Goal: Find specific page/section: Find specific page/section

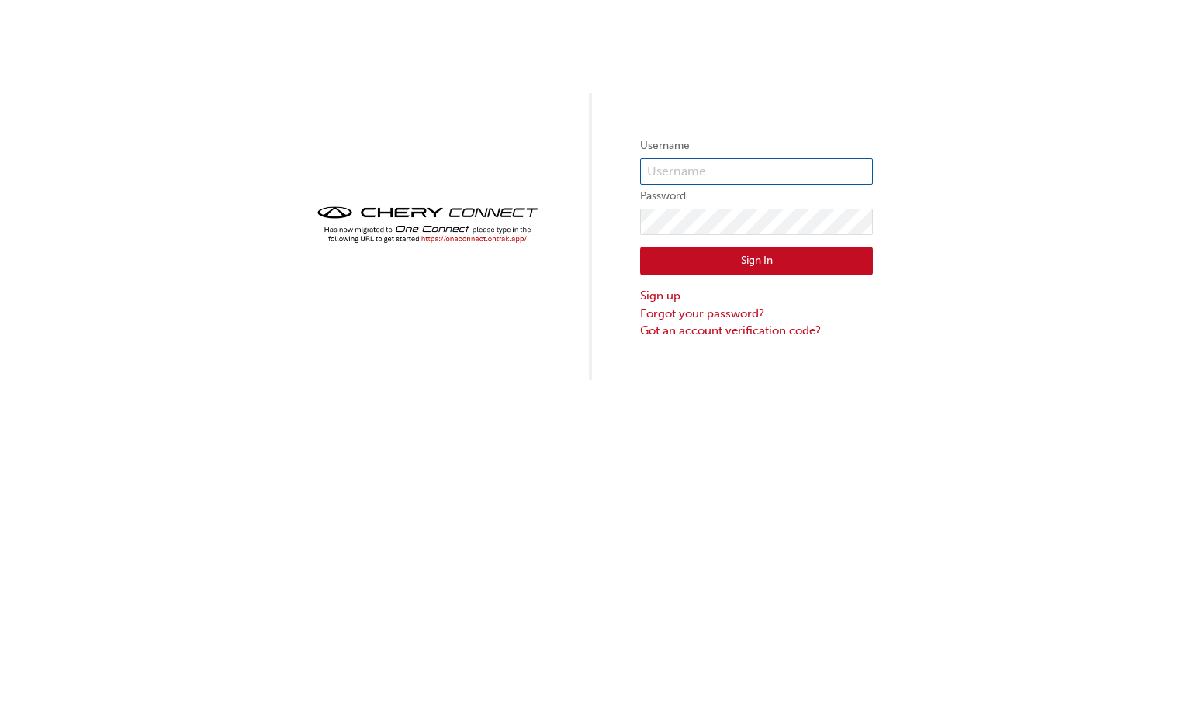
type input "CHAU2082"
click at [753, 261] on button "Sign In" at bounding box center [756, 261] width 233 height 29
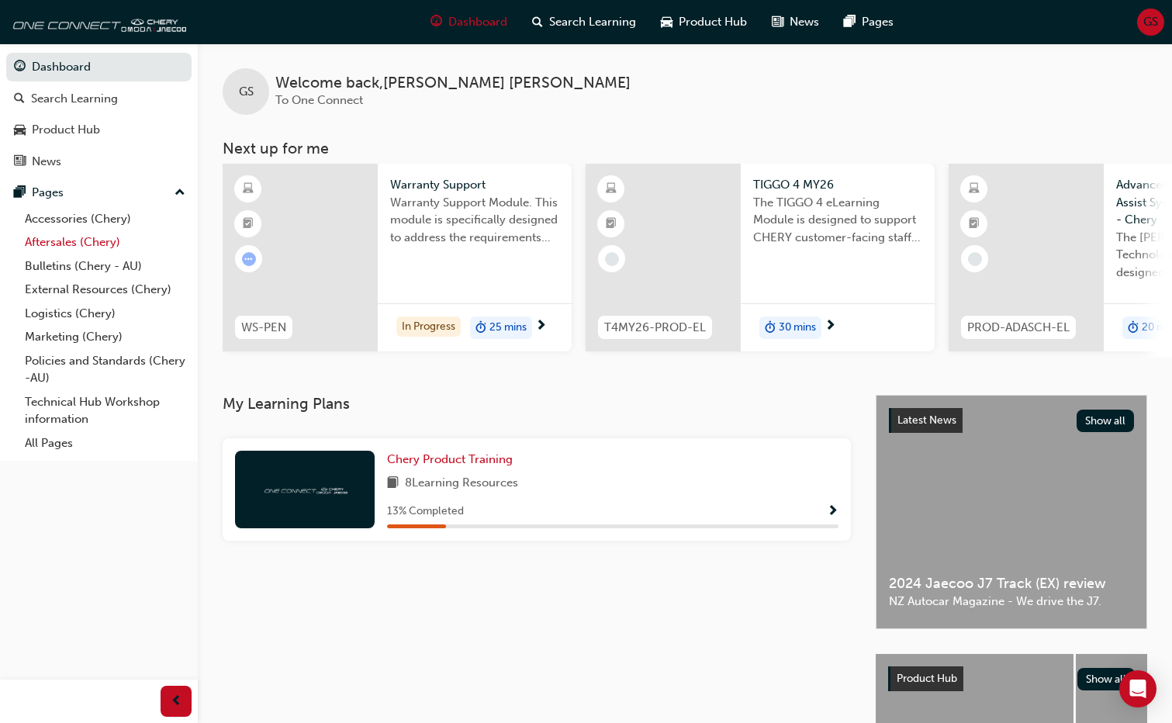
click at [60, 244] on link "Aftersales (Chery)" at bounding box center [105, 242] width 173 height 24
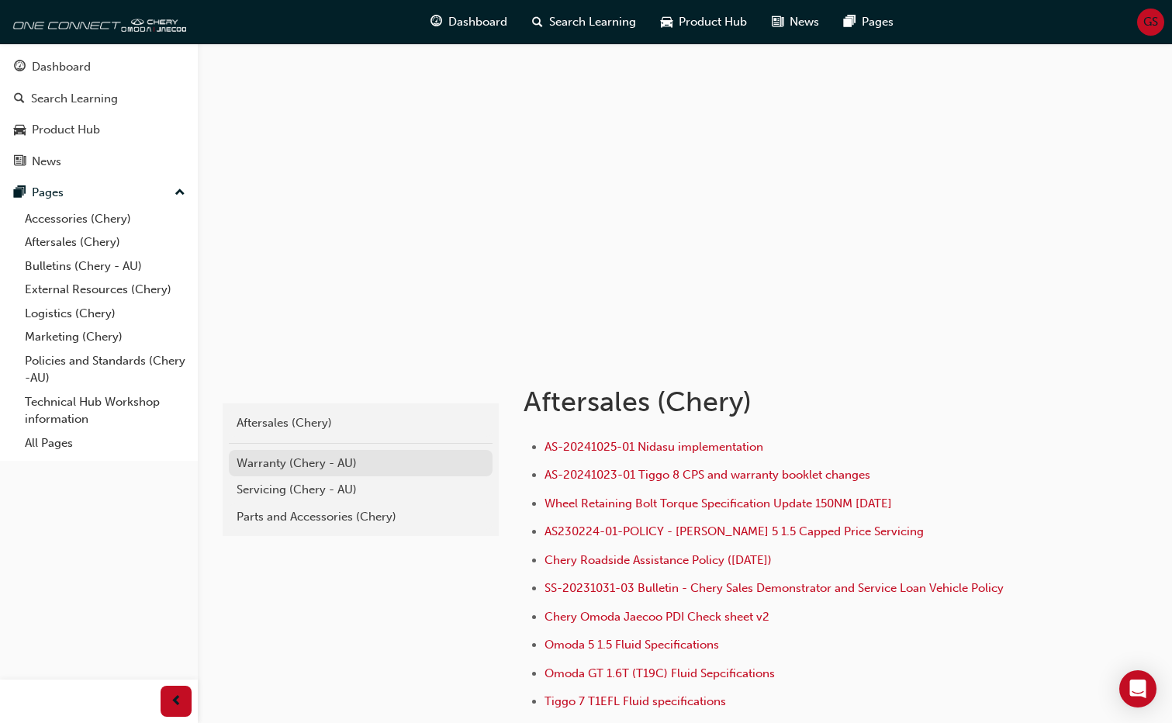
click at [303, 462] on div "Warranty (Chery - AU)" at bounding box center [361, 464] width 248 height 18
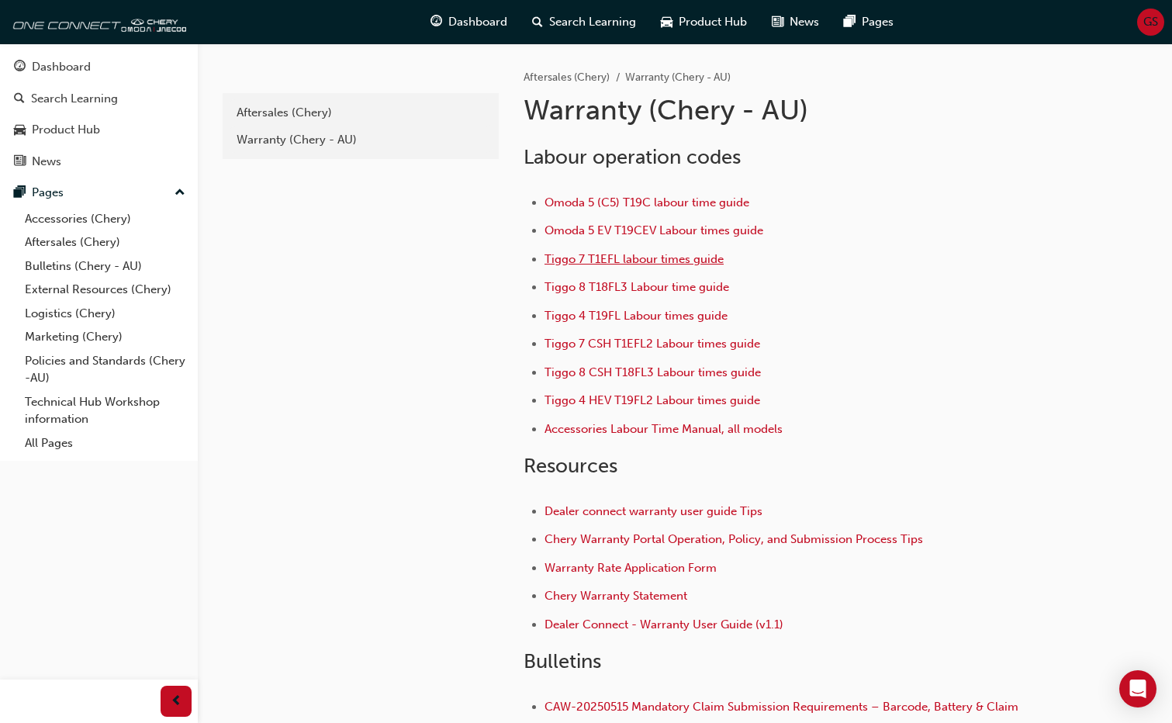
click at [671, 256] on span "Tiggo 7 T1EFL labour times guide" at bounding box center [634, 259] width 179 height 14
